Goal: Task Accomplishment & Management: Complete application form

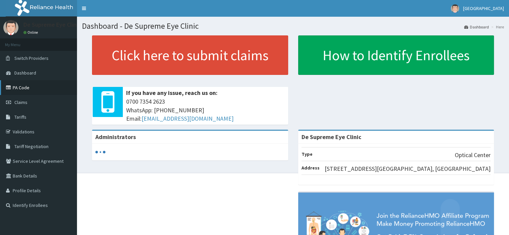
click at [22, 89] on link "PA Code" at bounding box center [38, 87] width 77 height 15
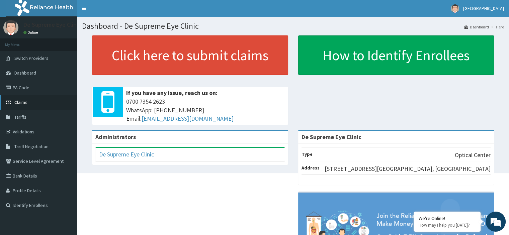
click at [33, 103] on link "Claims" at bounding box center [38, 102] width 77 height 15
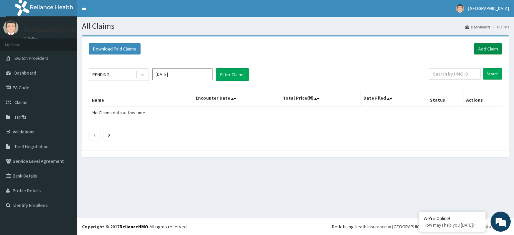
click at [488, 47] on link "Add Claim" at bounding box center [488, 48] width 28 height 11
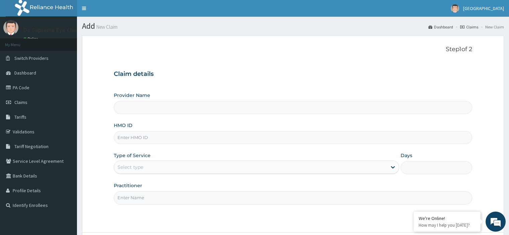
type input "De Supreme Eye Clinic"
click at [152, 137] on input "HMO ID" at bounding box center [293, 137] width 358 height 13
paste input "HPS/10069/A"
type input "HPS/10069/A"
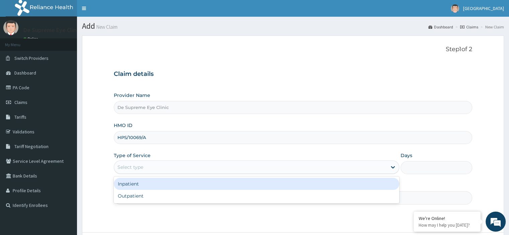
click at [153, 199] on div "Outpatient" at bounding box center [257, 196] width 286 height 12
type input "1"
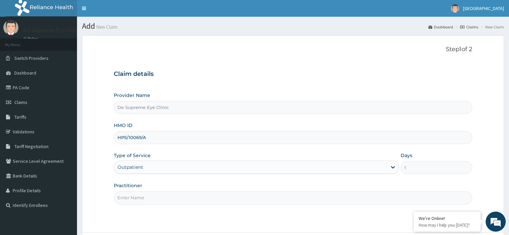
click at [158, 197] on input "Practitioner" at bounding box center [293, 198] width 358 height 13
type input "dr odum"
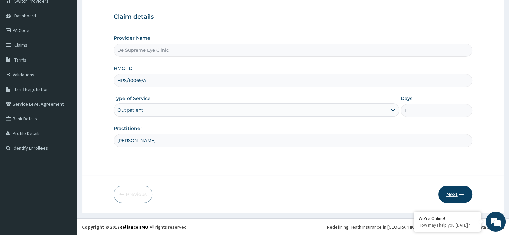
click at [454, 198] on button "Next" at bounding box center [456, 194] width 34 height 17
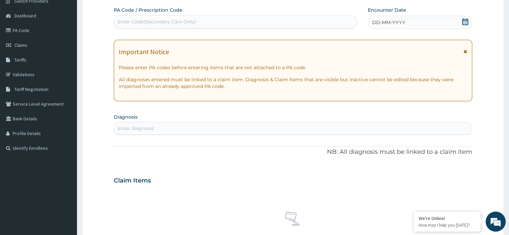
paste input "PA/4B12DB"
type input "PA/4B12DB"
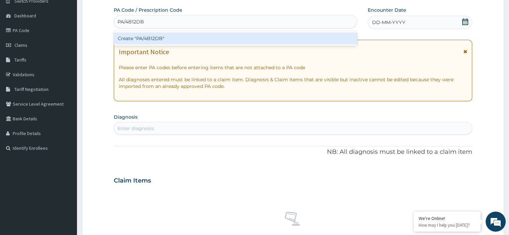
click at [206, 43] on div "Create "PA/4B12DB"" at bounding box center [235, 38] width 243 height 12
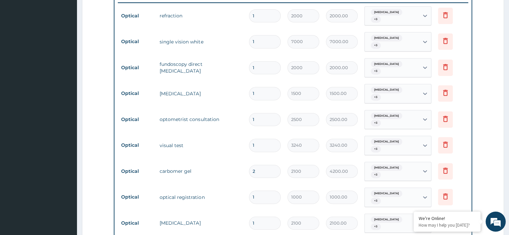
scroll to position [264, 0]
click at [266, 38] on input "1" at bounding box center [265, 41] width 32 height 13
click at [263, 36] on input "1" at bounding box center [265, 41] width 32 height 13
type input "0.00"
type input "2"
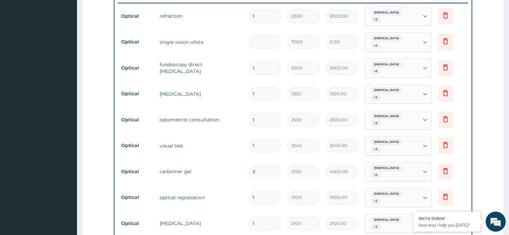
type input "14000.00"
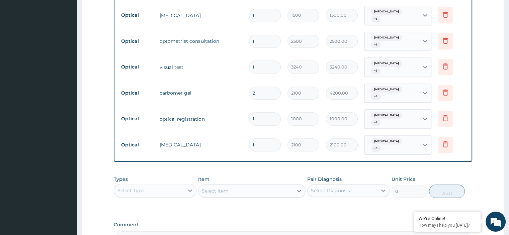
scroll to position [342, 0]
type input "2"
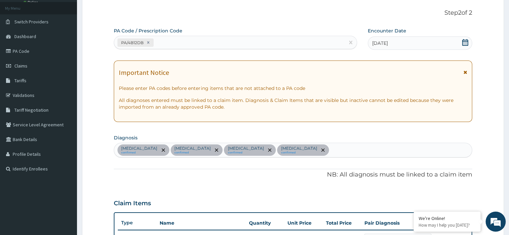
scroll to position [0, 0]
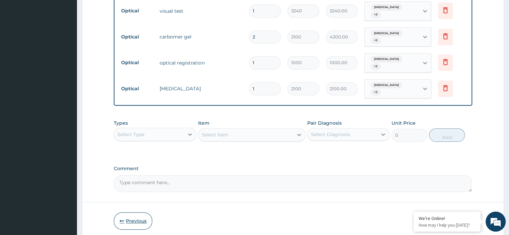
click at [138, 213] on button "Previous" at bounding box center [133, 221] width 39 height 17
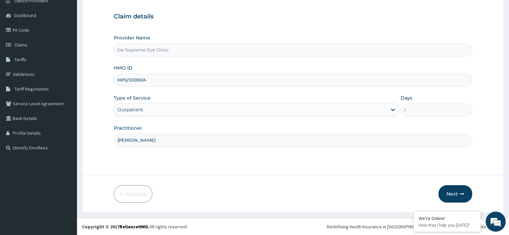
scroll to position [57, 0]
click at [162, 78] on input "HPS/10069/A" at bounding box center [293, 80] width 358 height 13
type input "H"
paste input "RSJ/10247/A"
type input "RSJ/10247/A"
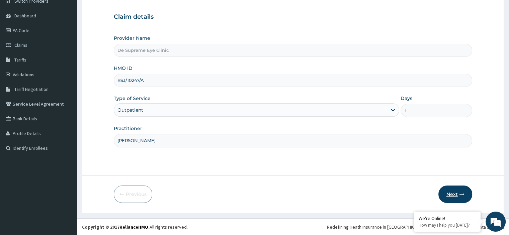
click at [455, 192] on button "Next" at bounding box center [456, 194] width 34 height 17
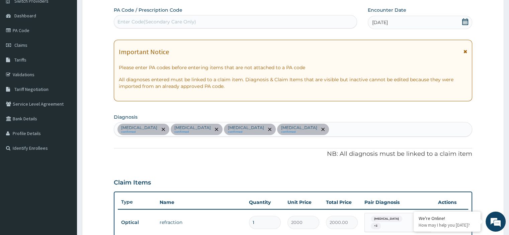
paste input "PA/416CB8"
type input "PA/416CB8"
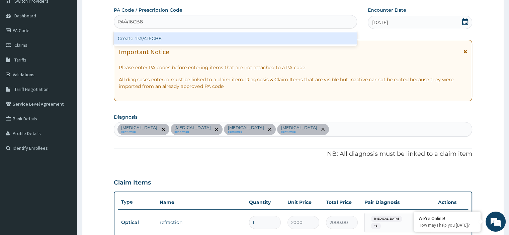
click at [234, 42] on div "Create "PA/416CB8"" at bounding box center [235, 38] width 243 height 12
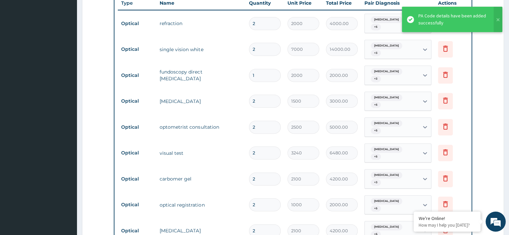
scroll to position [269, 0]
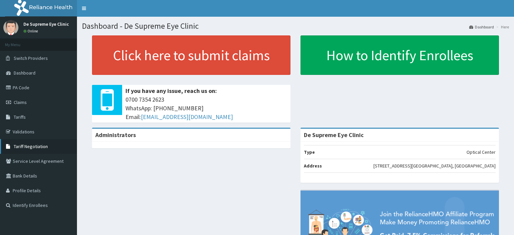
click at [42, 149] on span "Tariff Negotiation" at bounding box center [31, 147] width 34 height 6
click at [40, 89] on link "PA Code" at bounding box center [38, 87] width 77 height 15
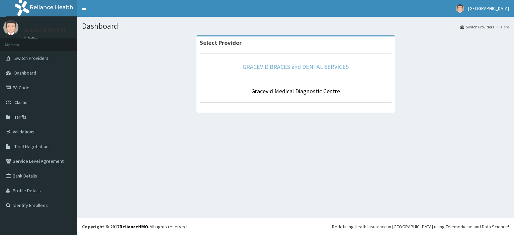
click at [311, 67] on link "GRACEVID BRACES and DENTAL SERVICES" at bounding box center [296, 67] width 106 height 8
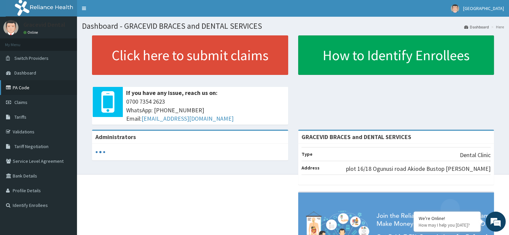
click at [33, 80] on link "PA Code" at bounding box center [38, 87] width 77 height 15
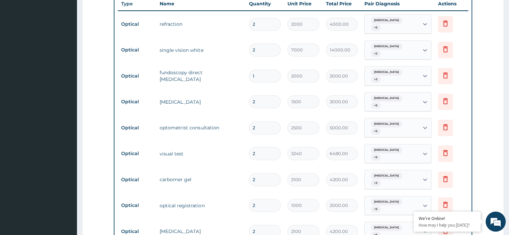
click at [67, 118] on aside "De Supreme Eye Clinic Online My Menu Switch Providers Dashboard PA Code Claims …" at bounding box center [38, 68] width 77 height 674
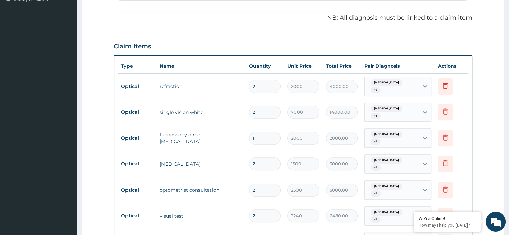
scroll to position [201, 0]
